Goal: Book appointment/travel/reservation

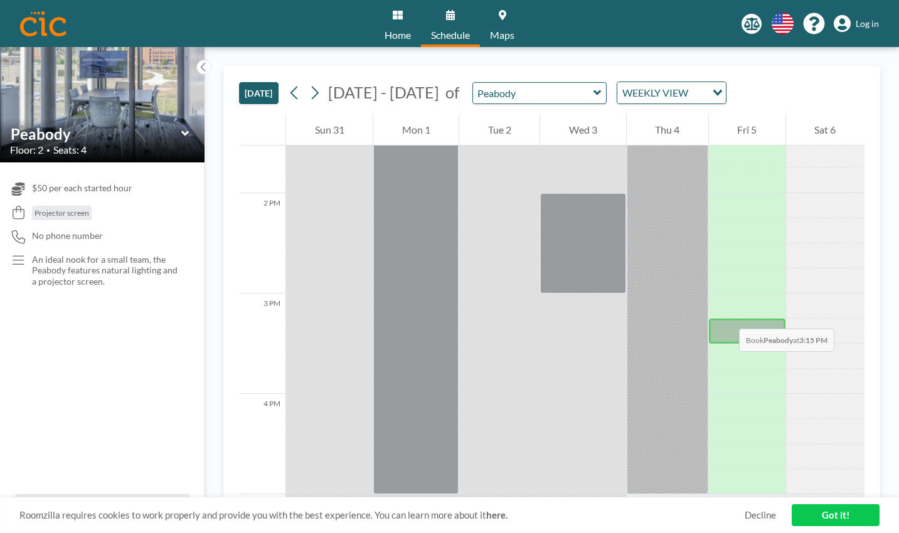
scroll to position [1376, 0]
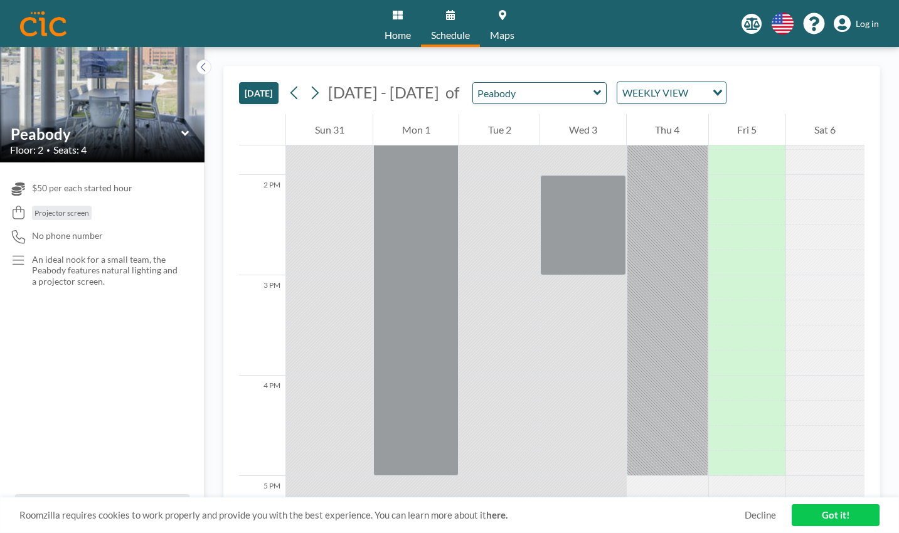
click at [829, 522] on link "Got it!" at bounding box center [836, 515] width 88 height 22
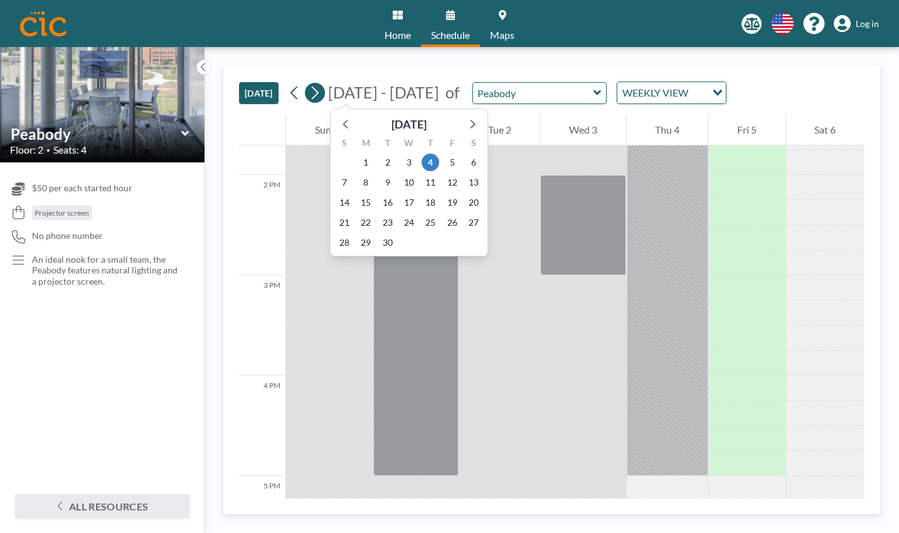
click at [317, 97] on icon at bounding box center [315, 92] width 12 height 19
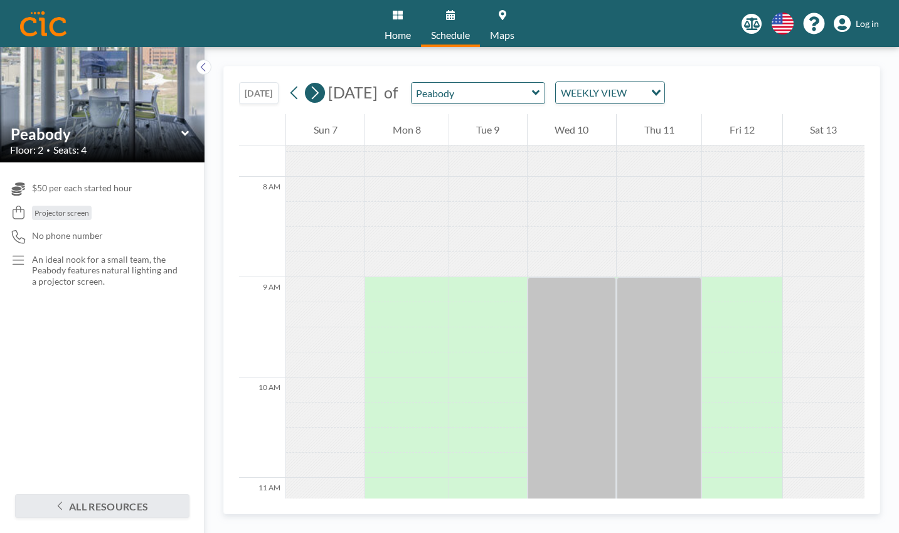
scroll to position [778, 0]
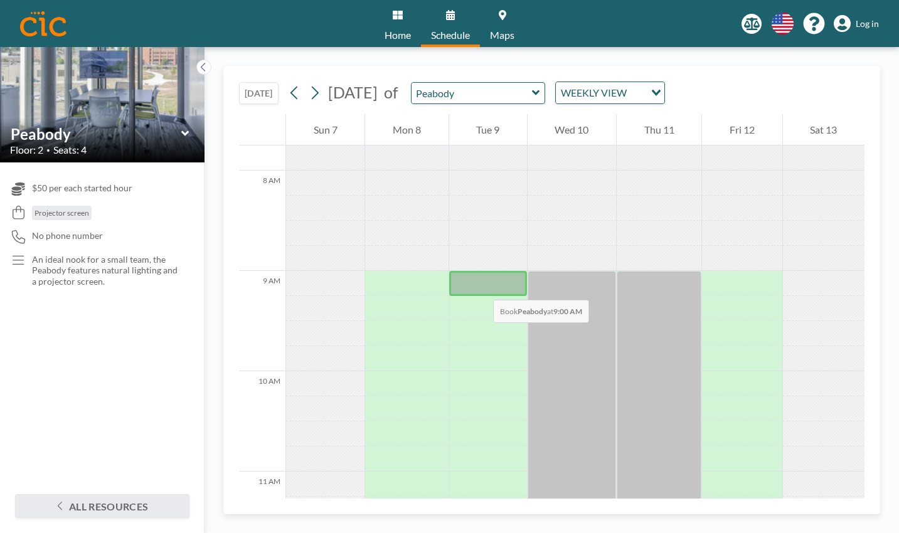
click at [483, 289] on div at bounding box center [488, 283] width 78 height 25
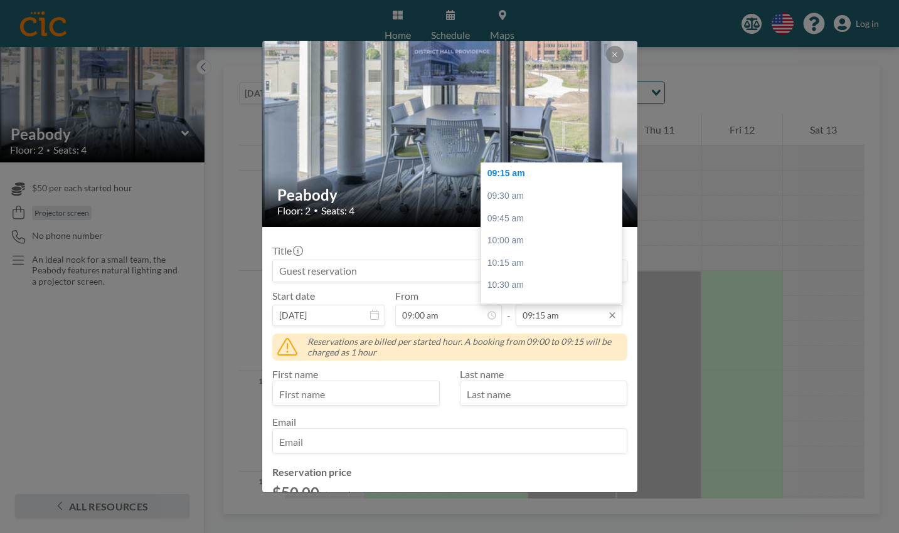
click at [563, 323] on input "09:15 am" at bounding box center [569, 315] width 107 height 21
click at [513, 225] on div "02:30 pm" at bounding box center [551, 229] width 141 height 23
type input "02:30 pm"
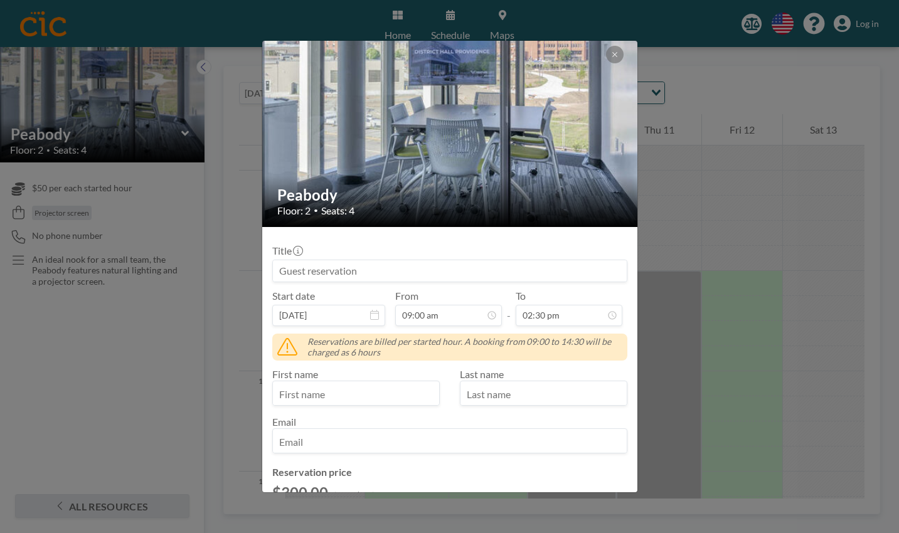
click at [335, 270] on input at bounding box center [450, 270] width 354 height 21
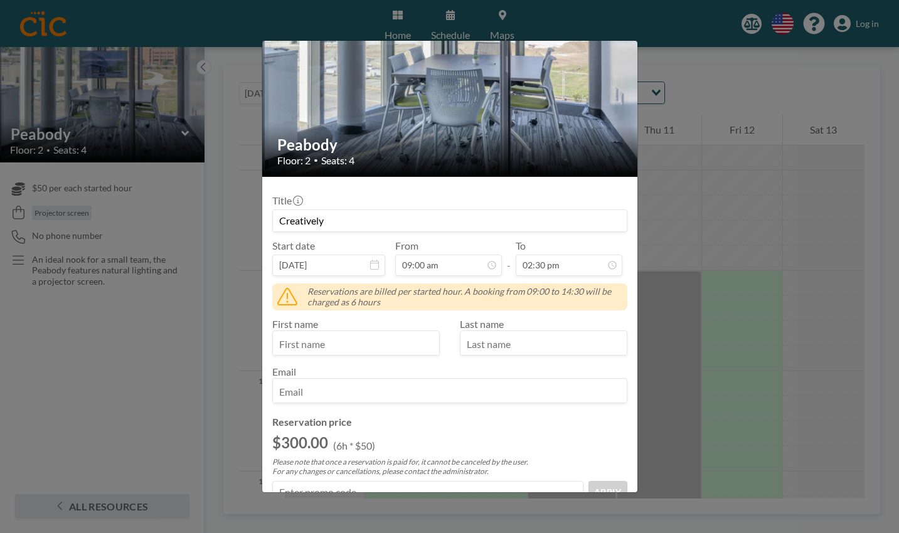
scroll to position [62, 0]
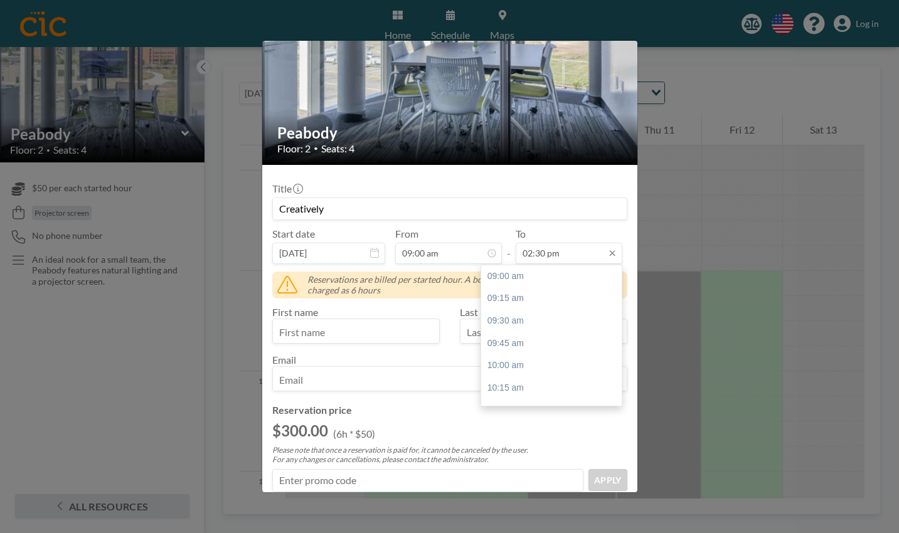
type input "Creatively"
click at [550, 247] on input "02:30 pm" at bounding box center [569, 253] width 107 height 21
click at [513, 320] on div "03:00 pm" at bounding box center [551, 321] width 141 height 23
type input "03:00 pm"
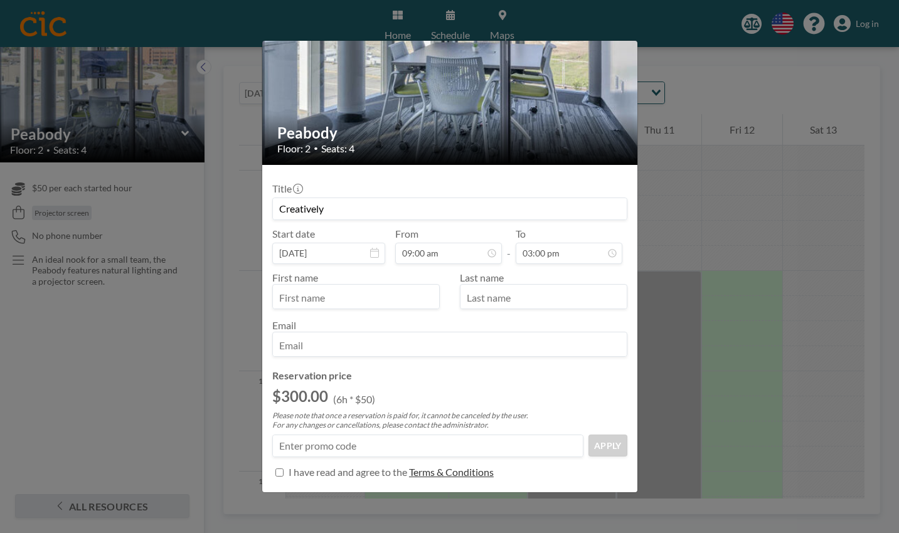
click at [384, 306] on input "text" at bounding box center [356, 297] width 166 height 21
type input "[PERSON_NAME]"
click at [342, 349] on input "email" at bounding box center [450, 345] width 354 height 21
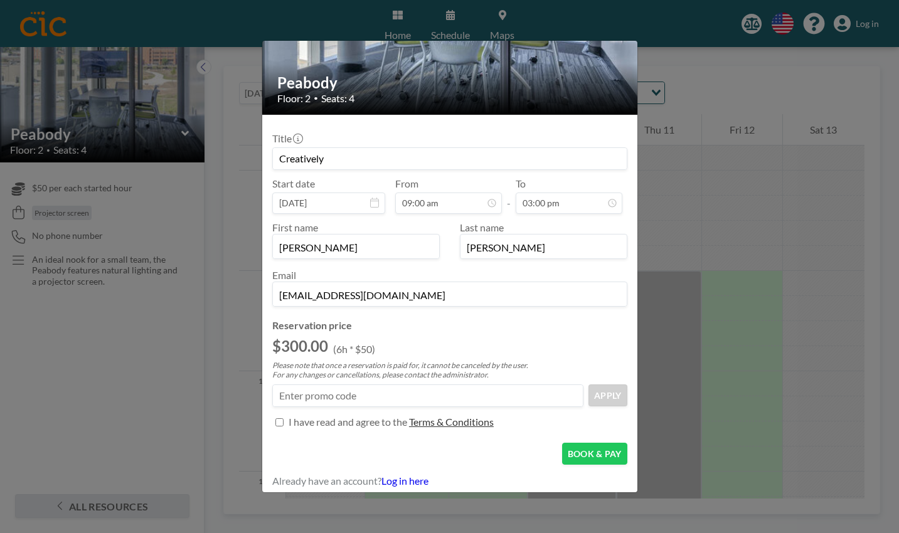
scroll to position [117, 0]
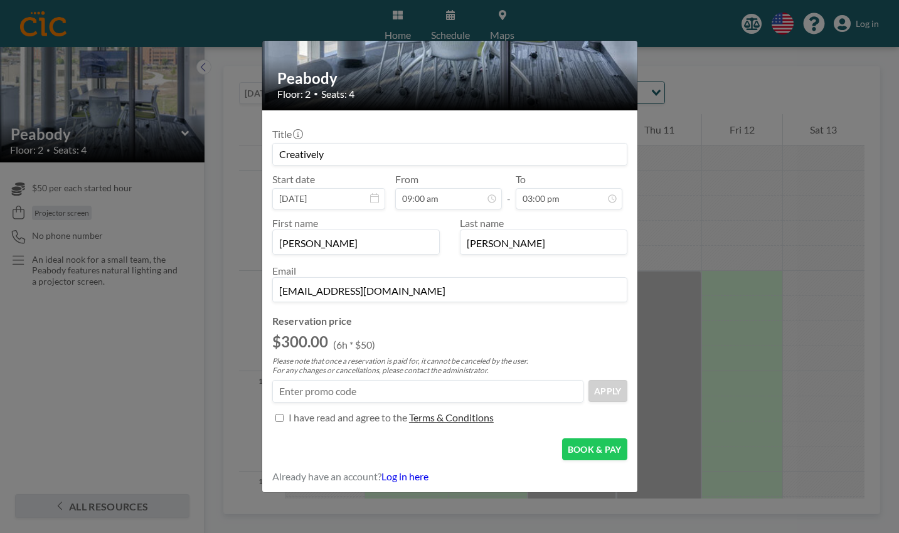
type input "[EMAIL_ADDRESS][DOMAIN_NAME]"
click at [276, 424] on div at bounding box center [279, 418] width 14 height 21
click at [280, 416] on input "Title" at bounding box center [279, 418] width 8 height 8
checkbox input "true"
click at [600, 450] on button "BOOK & PAY" at bounding box center [594, 450] width 65 height 22
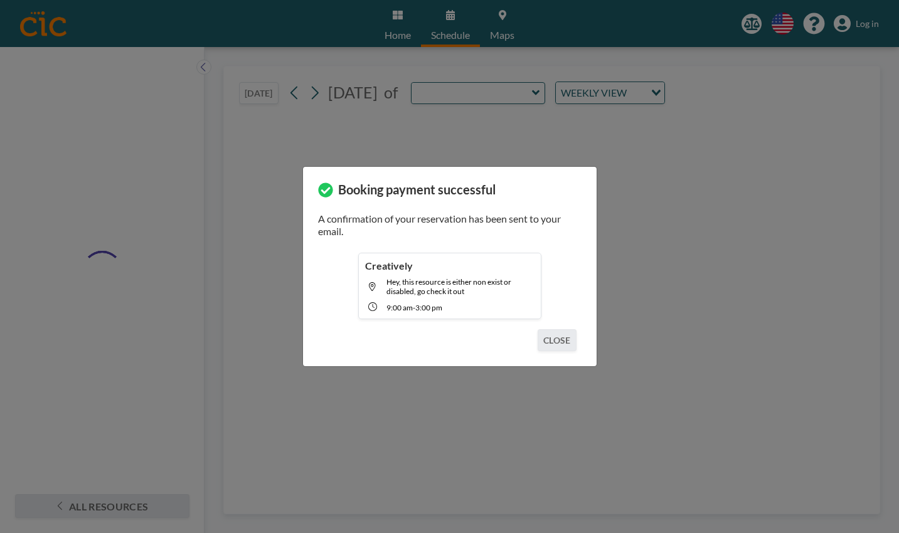
type input "Peabody"
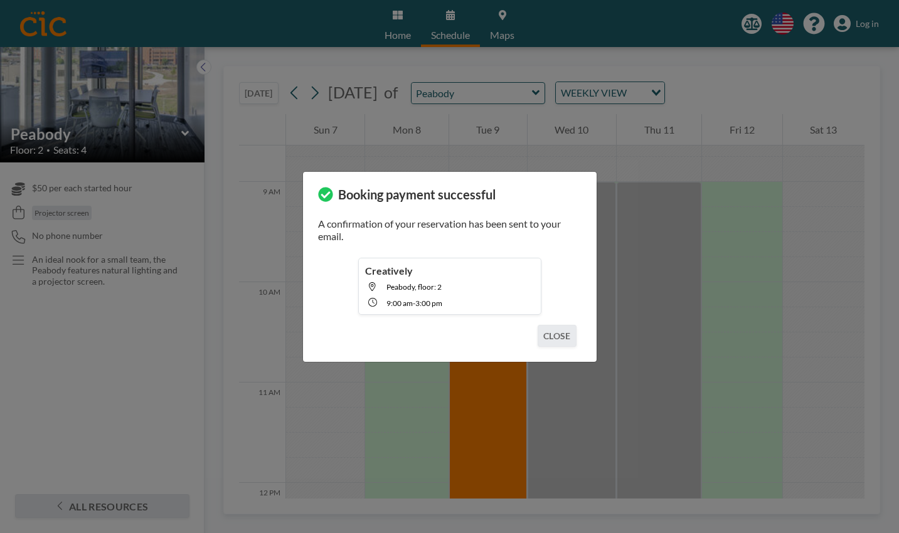
scroll to position [878, 0]
click at [554, 341] on button "CLOSE" at bounding box center [557, 336] width 38 height 22
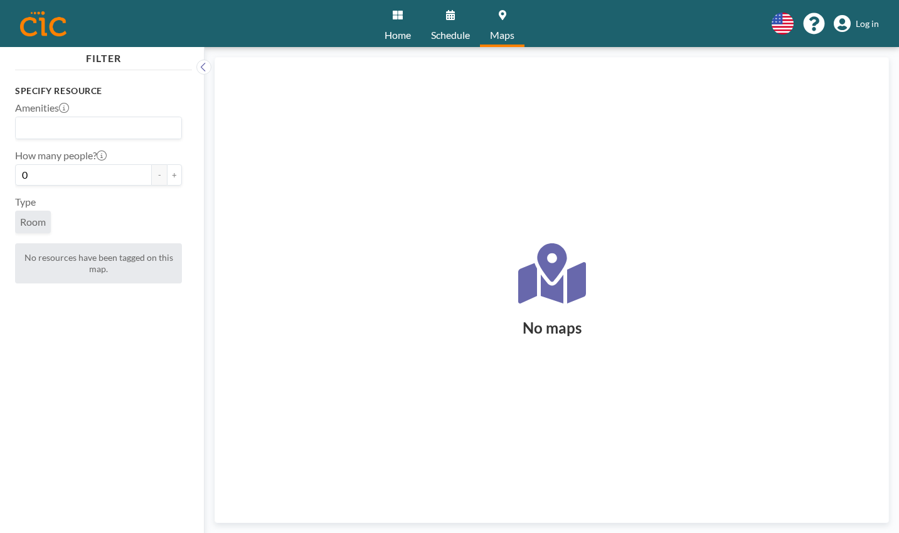
click at [55, 19] on img at bounding box center [43, 23] width 46 height 25
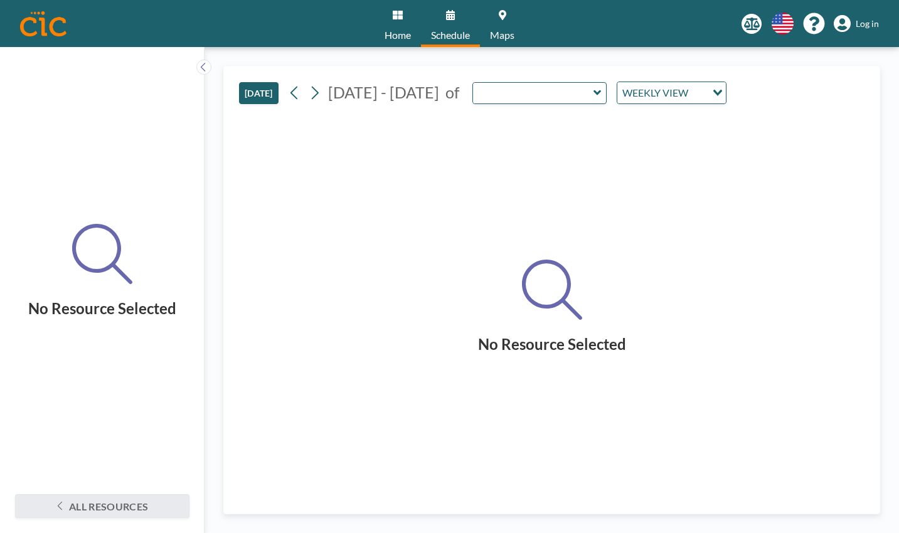
type input "Peabody"
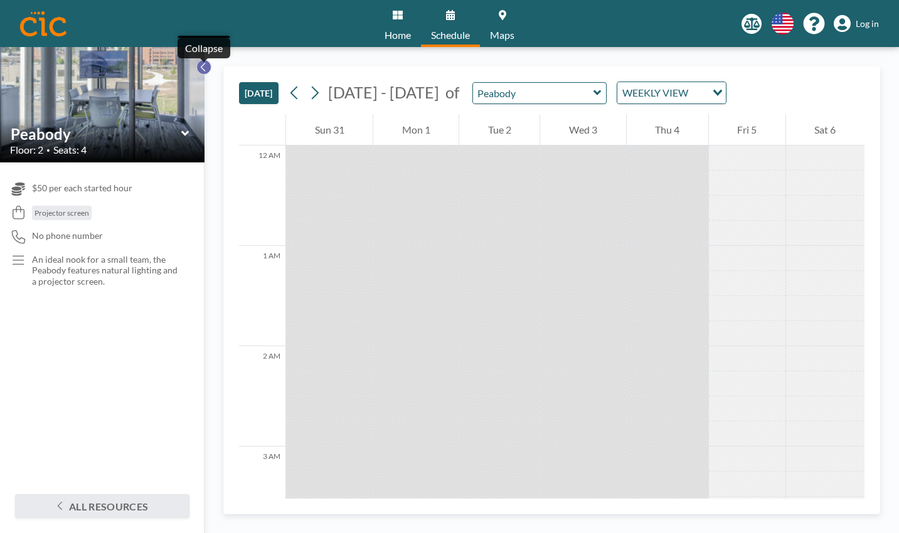
click at [205, 70] on icon at bounding box center [203, 67] width 4 height 9
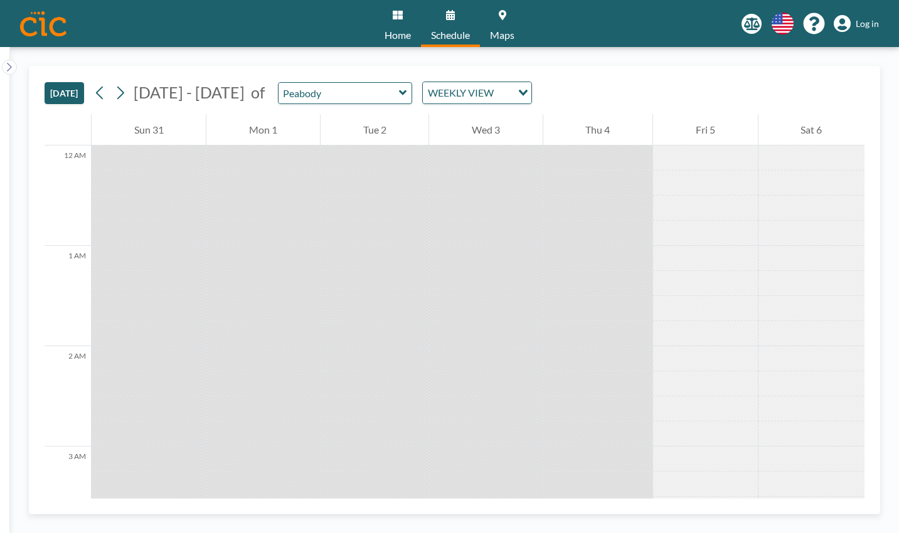
click at [68, 10] on div "Home Schedule Maps English Polski 日本語 Española Log in" at bounding box center [449, 23] width 899 height 47
click at [46, 23] on img at bounding box center [43, 23] width 46 height 25
click at [50, 33] on img at bounding box center [43, 23] width 46 height 25
click at [13, 65] on button at bounding box center [9, 67] width 15 height 15
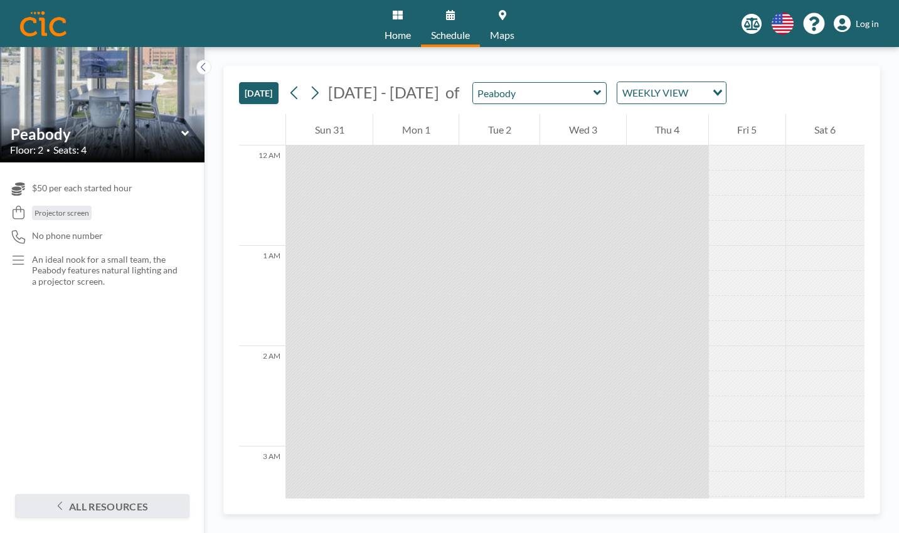
click at [429, 24] on link "Schedule" at bounding box center [450, 23] width 59 height 47
click at [391, 23] on link "Home" at bounding box center [398, 23] width 46 height 47
